Goal: Find specific page/section: Find specific page/section

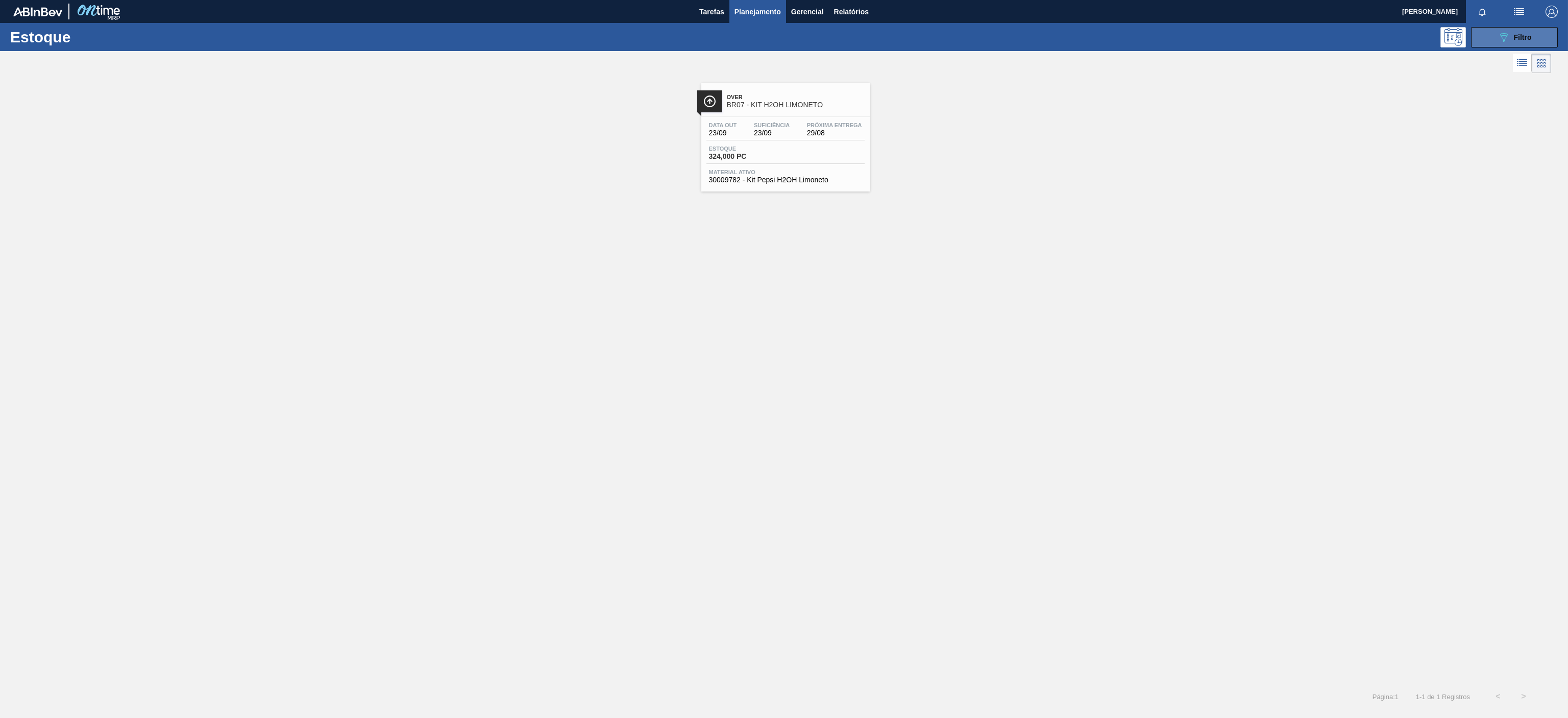
click at [1513, 40] on div "089F7B8B-B2A5-4AFE-B5C0-19BA573D28AC Filtro" at bounding box center [1514, 37] width 34 height 12
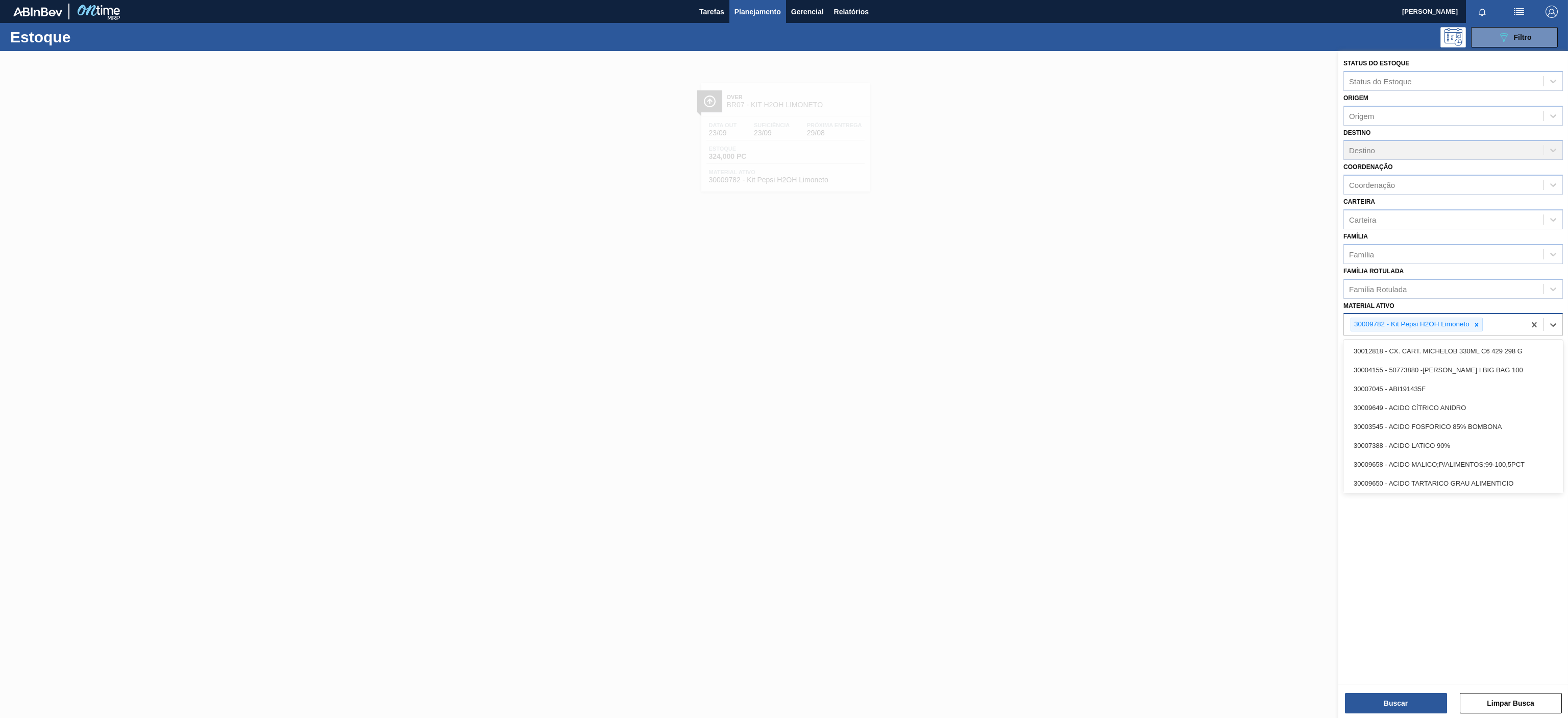
click at [1485, 318] on div "30009782 - Kit Pepsi H2OH Limoneto" at bounding box center [1435, 325] width 181 height 21
click at [1475, 325] on icon at bounding box center [1477, 325] width 7 height 7
paste ativo "30003623"
type ativo "30003623"
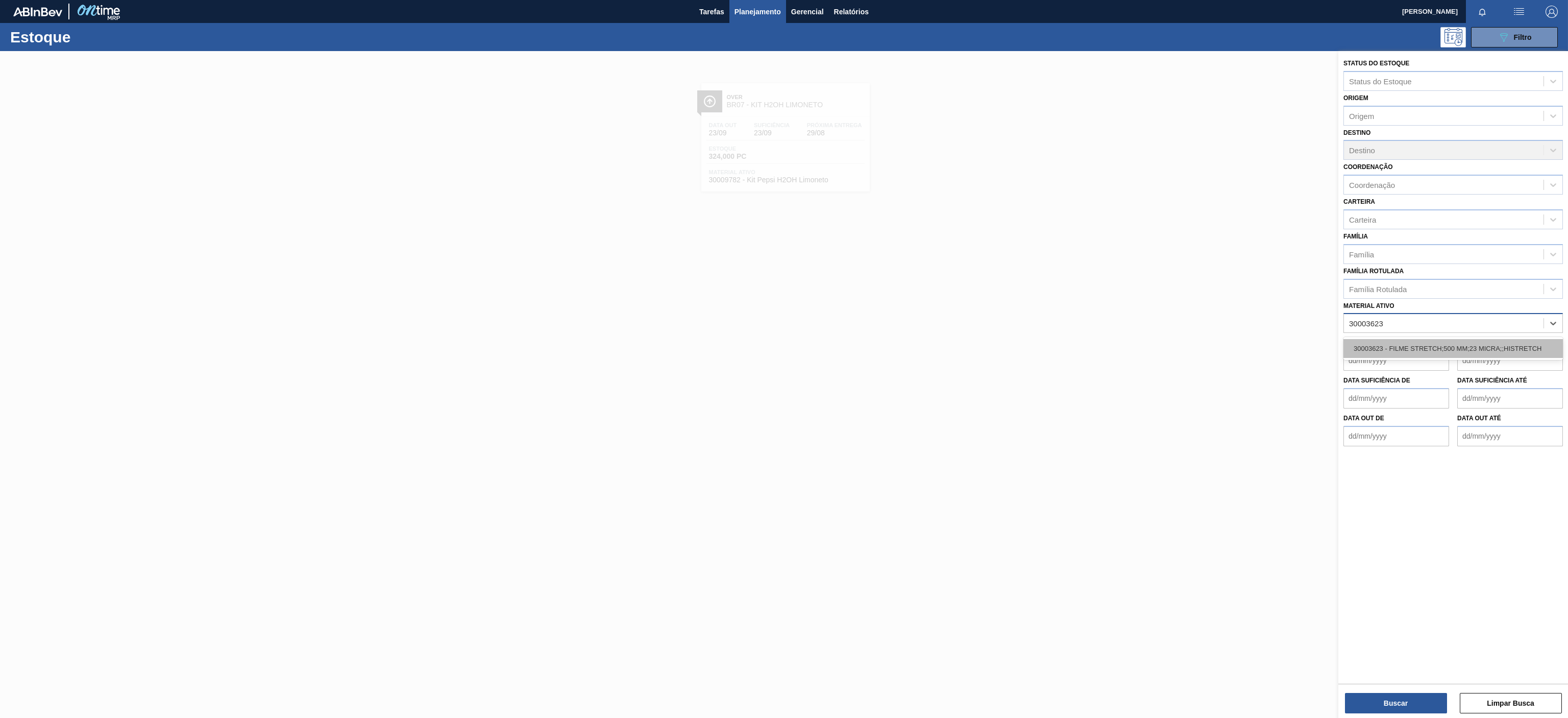
click at [1442, 348] on div "30003623 - FILME STRETCH;500 MM;23 MICRA;;HISTRETCH" at bounding box center [1453, 348] width 220 height 19
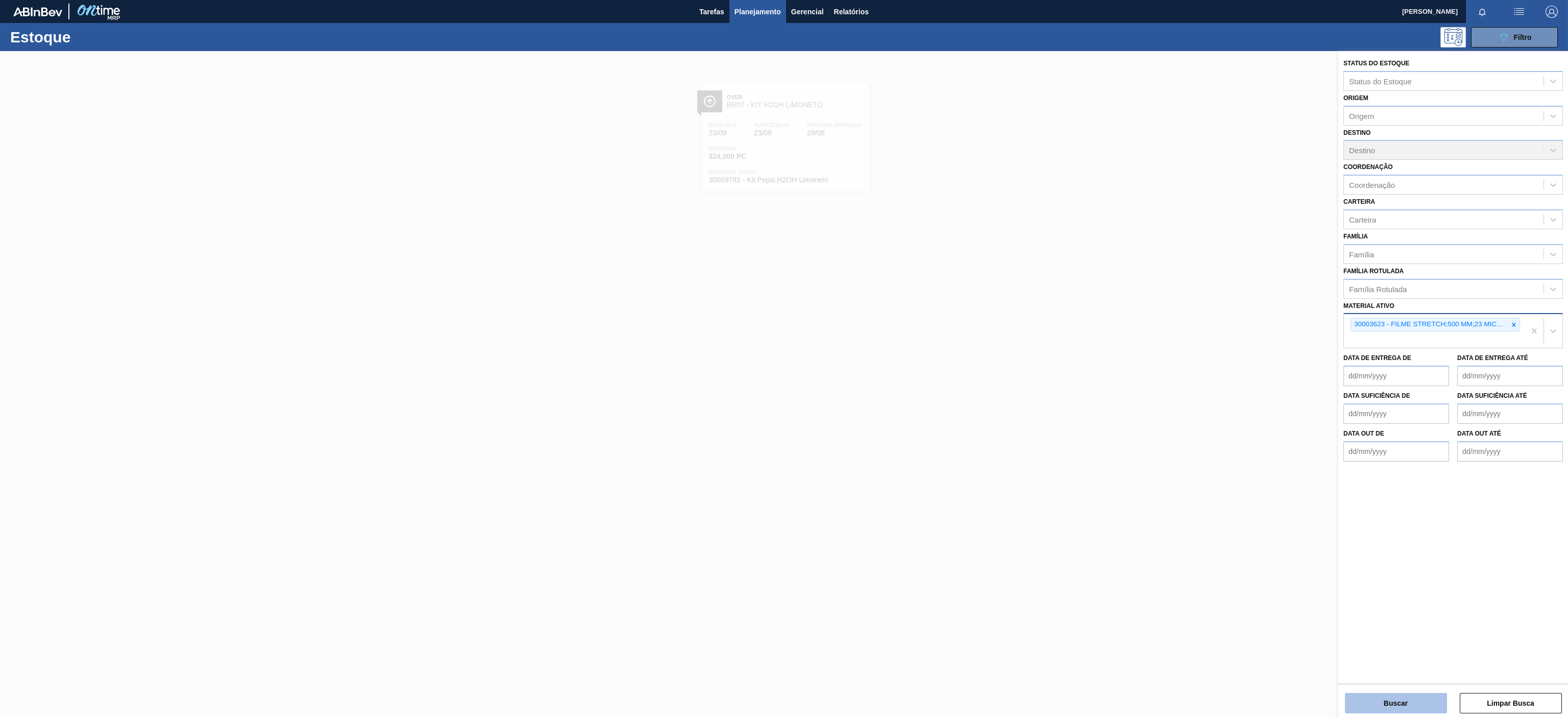
click at [1404, 703] on button "Buscar" at bounding box center [1396, 703] width 102 height 21
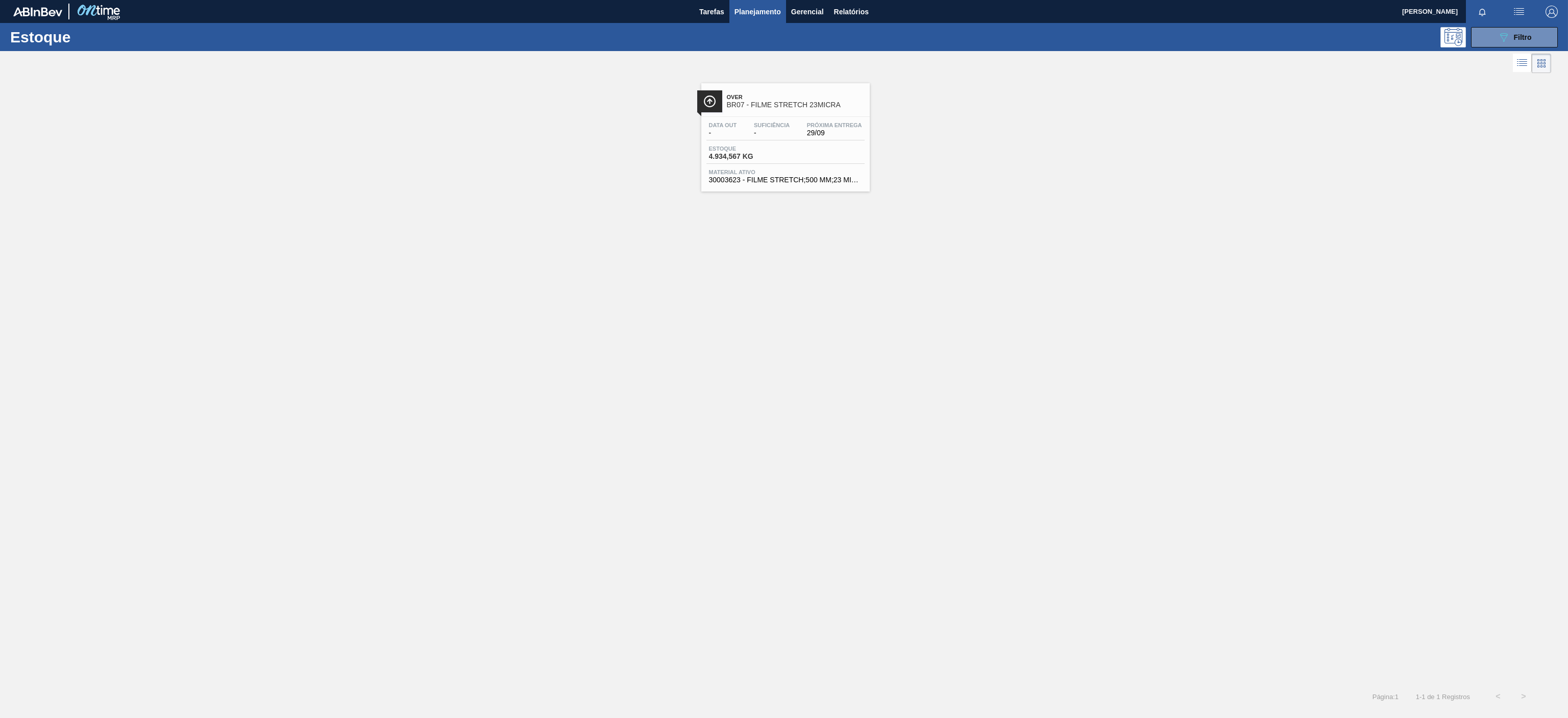
click at [785, 85] on div "Over BR07 - FILME STRETCH 23MICRA" at bounding box center [785, 97] width 169 height 28
